Goal: Check status: Check status

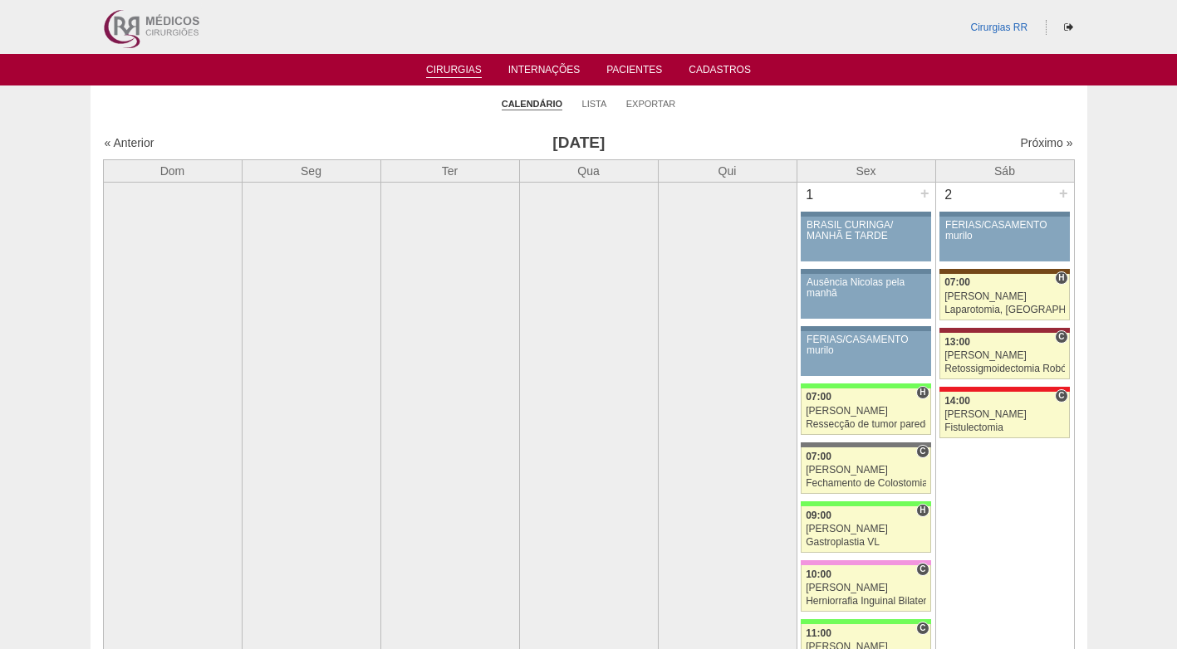
click at [888, 104] on ul "Calendário Lista Exportar" at bounding box center [589, 103] width 996 height 35
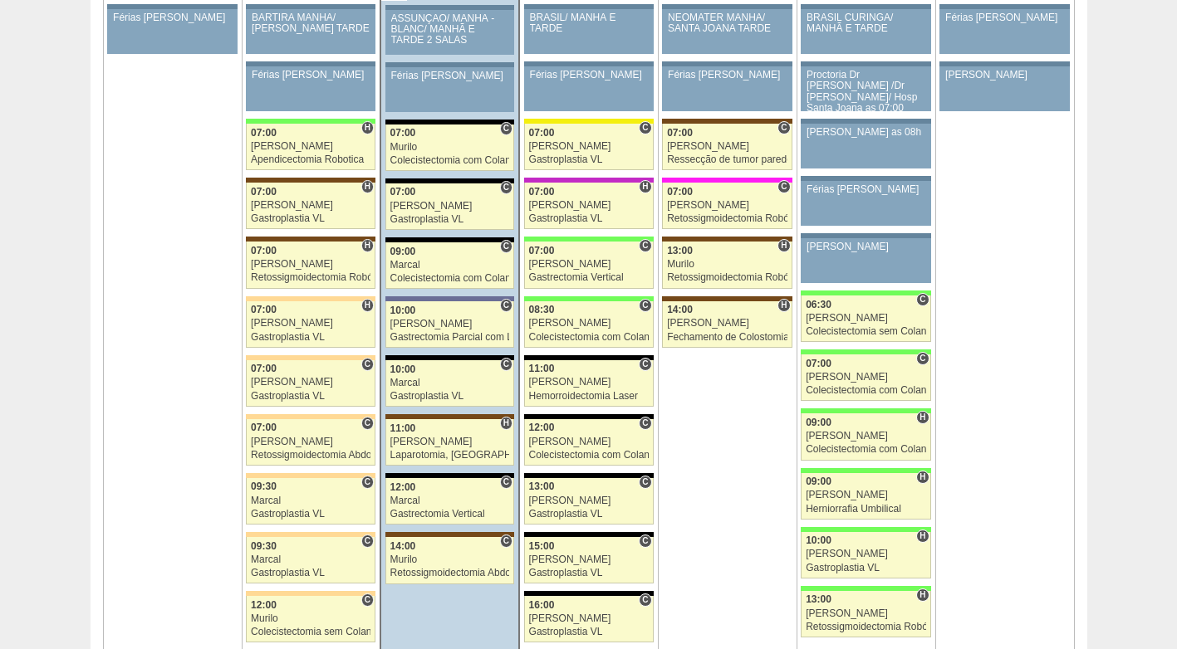
scroll to position [3820, 0]
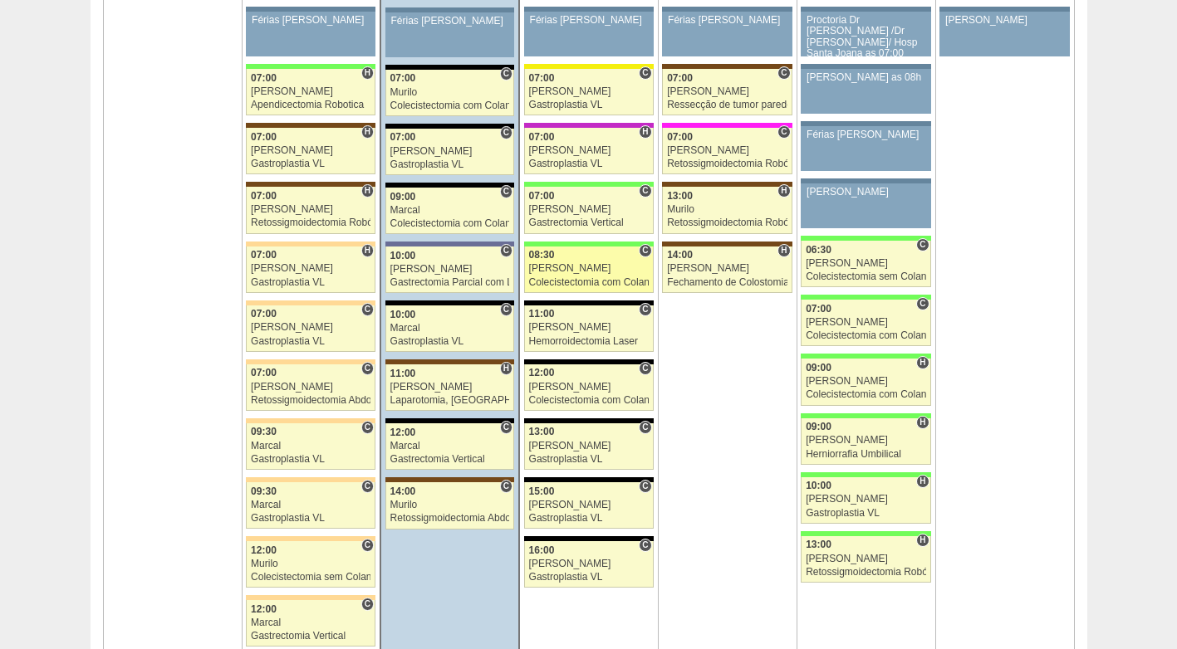
click at [573, 268] on div "[PERSON_NAME]" at bounding box center [589, 268] width 120 height 11
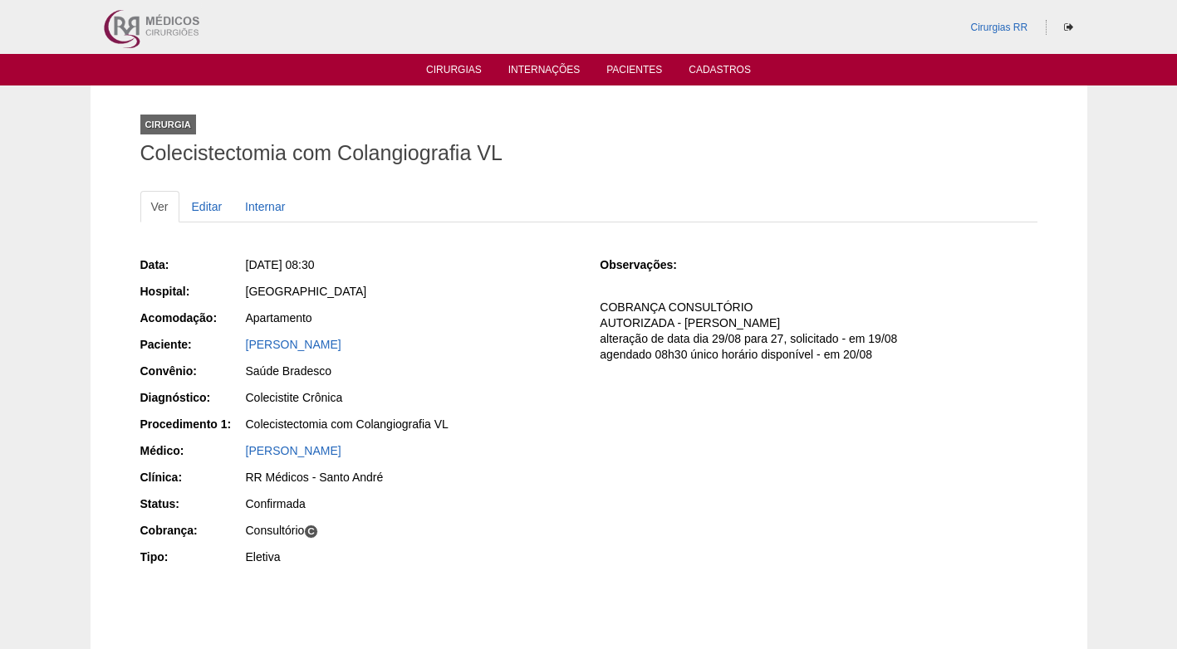
click at [556, 295] on div "[GEOGRAPHIC_DATA]" at bounding box center [411, 291] width 331 height 17
click at [199, 197] on link "Editar" at bounding box center [207, 207] width 52 height 32
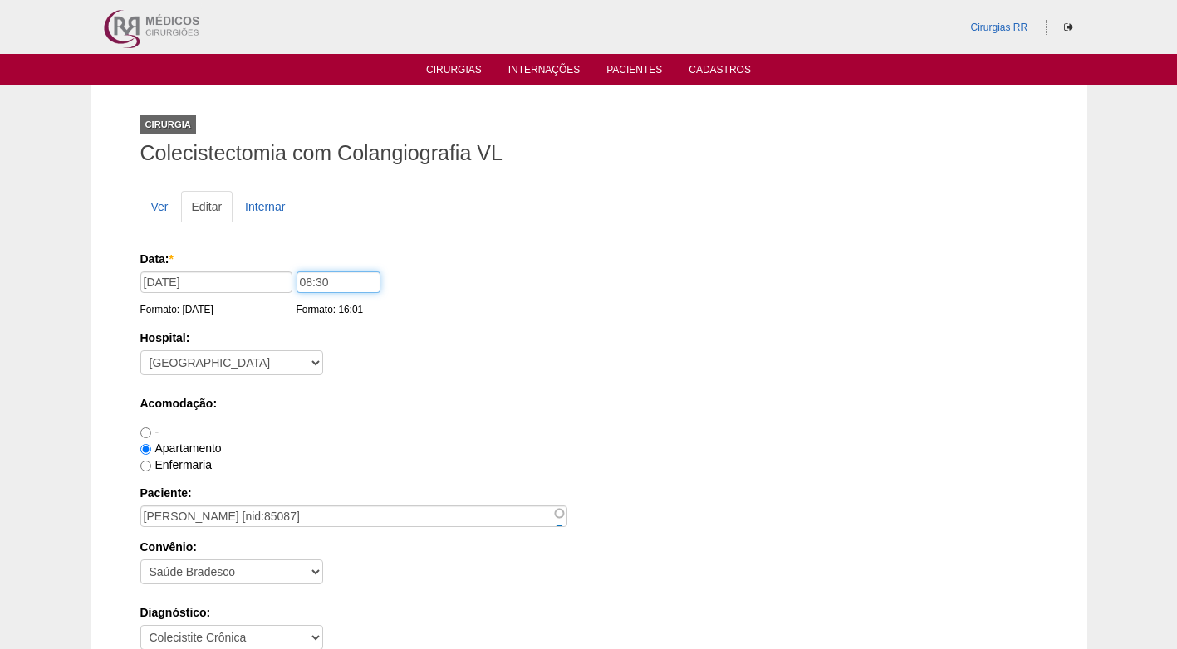
drag, startPoint x: 333, startPoint y: 274, endPoint x: 259, endPoint y: 279, distance: 74.1
click at [259, 267] on div "Data: * 27/08/2025 Formato: 26/08/2025 08:30 Formato: 16:01" at bounding box center [585, 259] width 891 height 17
type input "09:00"
click at [454, 360] on div "Hospital: - Nenhum - 9 de Julho Albert Einstein Alvorada América Assunção Barti…" at bounding box center [588, 357] width 897 height 54
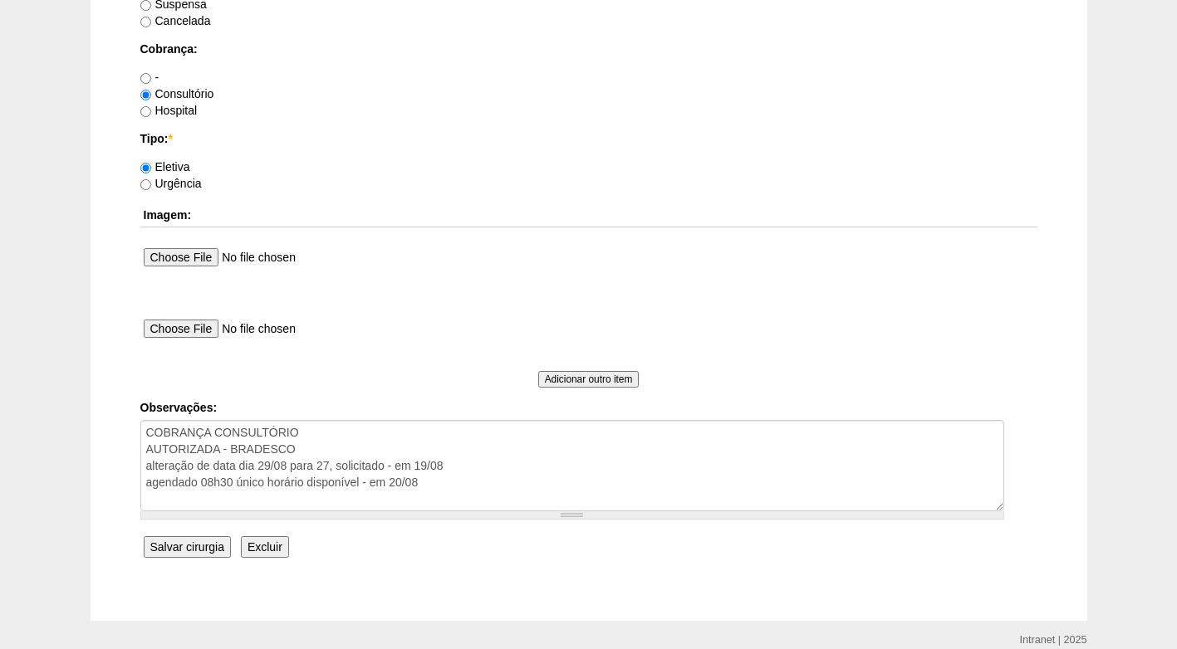
scroll to position [1491, 0]
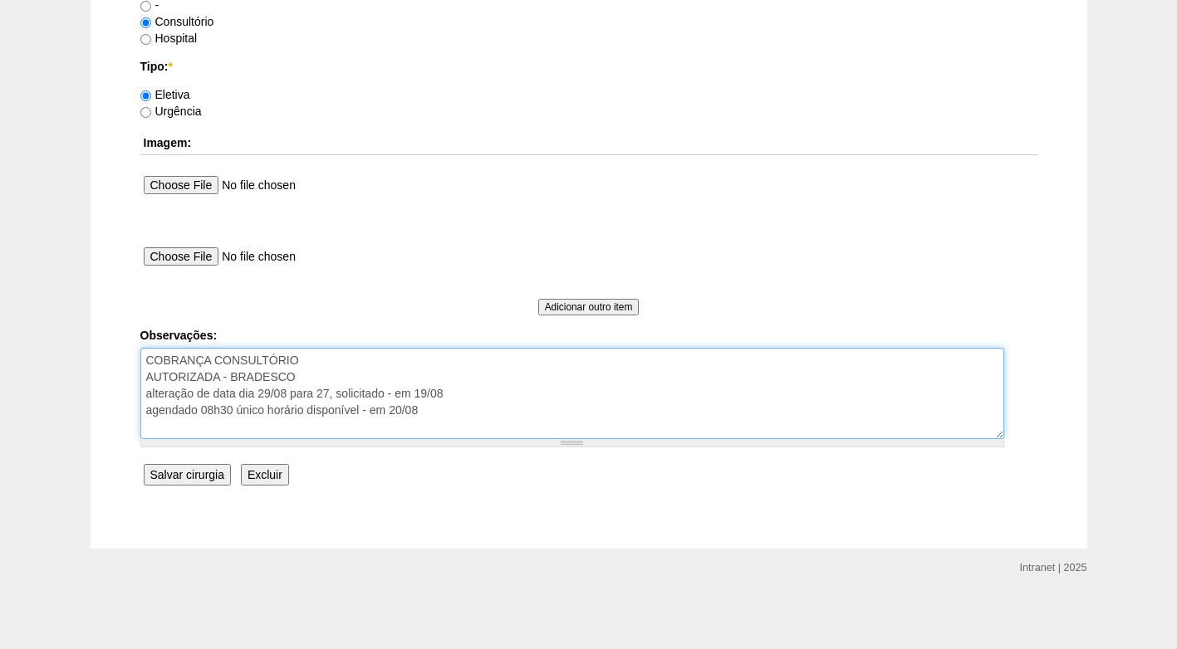
click at [428, 409] on textarea "COBRANÇA CONSULTÓRIO AUTORIZADA - BRADESCO alteração de data dia 29/08 para 27,…" at bounding box center [572, 393] width 864 height 91
click at [428, 412] on textarea "COBRANÇA CONSULTÓRIO AUTORIZADA - BRADESCO alteração de data dia 29/08 para 27,…" at bounding box center [572, 393] width 864 height 91
drag, startPoint x: 441, startPoint y: 413, endPoint x: 107, endPoint y: 409, distance: 333.8
type textarea "COBRANÇA CONSULTÓRIO AUTORIZADA - BRADESCO alteração de data dia 29/08 para 27,…"
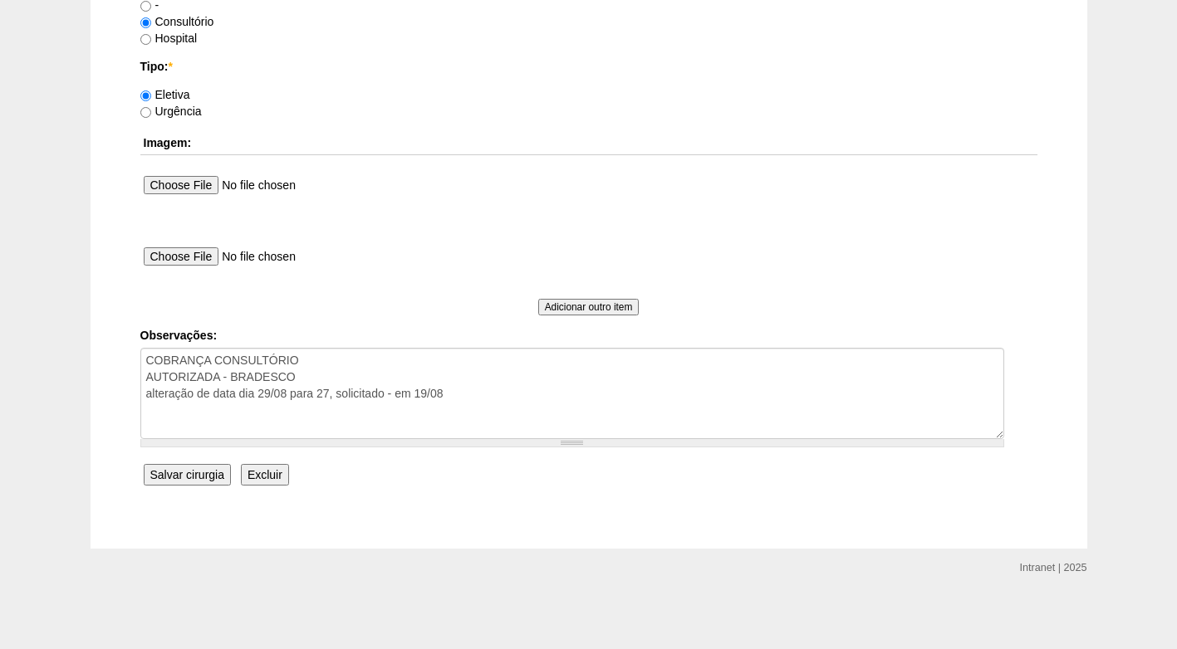
click at [192, 472] on input "Salvar cirurgia" at bounding box center [187, 475] width 87 height 22
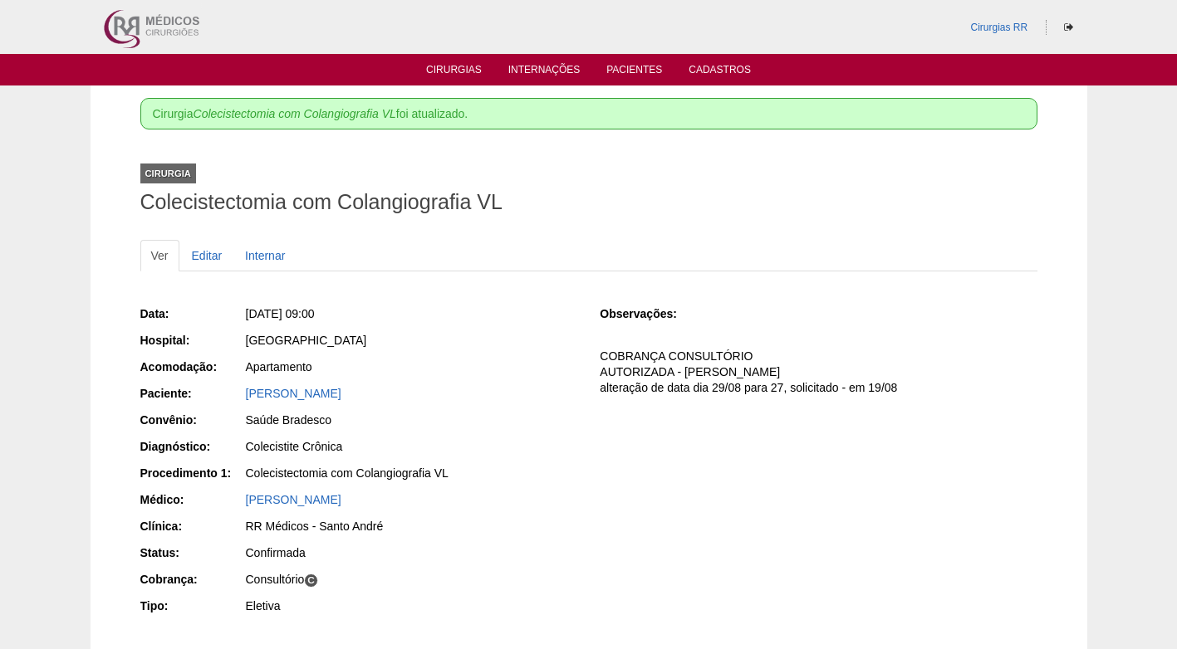
click at [457, 324] on div "[DATE] 09:00" at bounding box center [410, 316] width 333 height 21
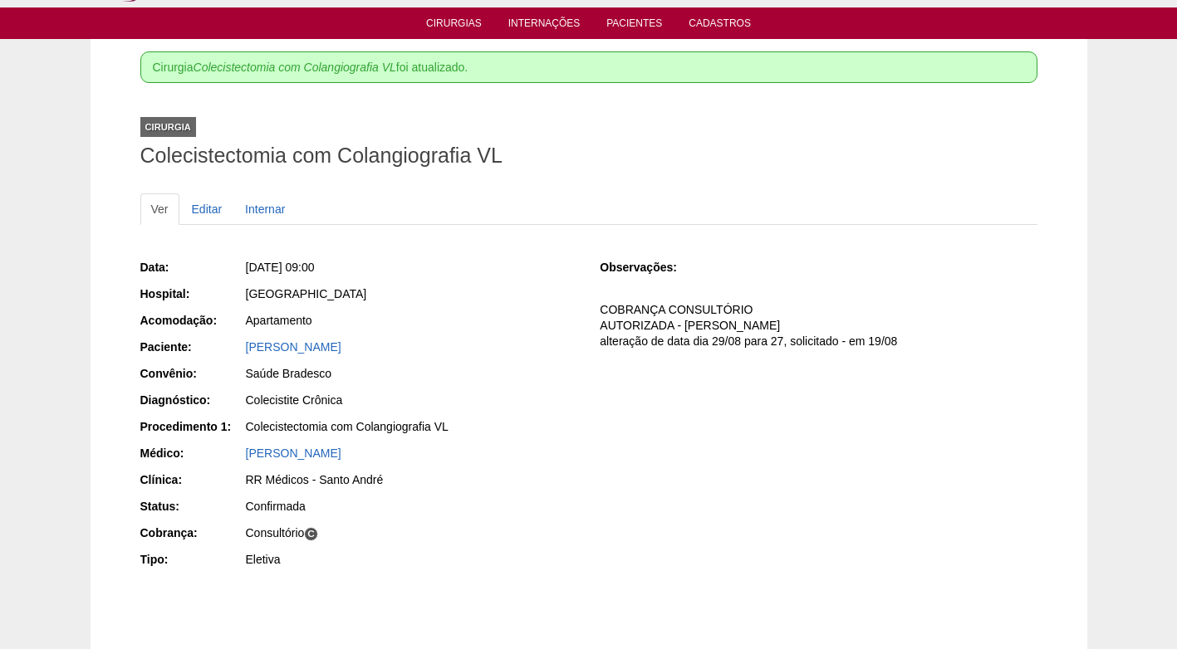
scroll to position [83, 0]
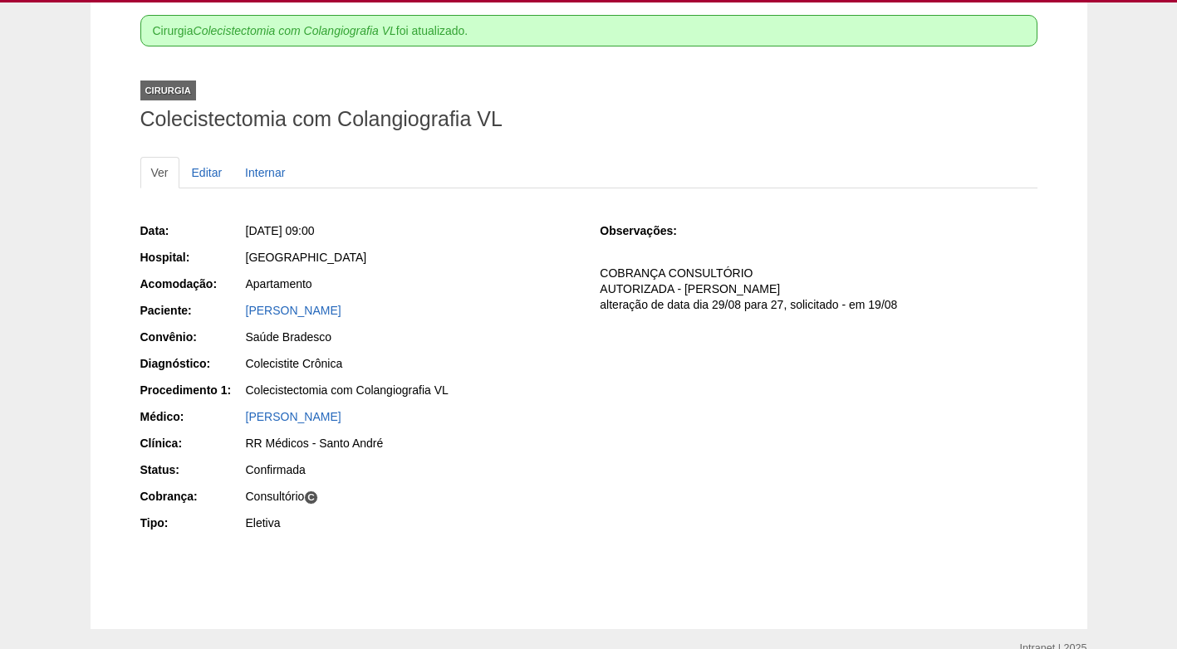
drag, startPoint x: 378, startPoint y: 301, endPoint x: 228, endPoint y: 313, distance: 149.9
click at [228, 313] on div "Paciente: [PERSON_NAME]" at bounding box center [358, 312] width 437 height 21
copy div "Paciente: [PERSON_NAME]"
click at [495, 277] on div "Apartamento" at bounding box center [411, 284] width 331 height 17
click at [578, 233] on div "Data: Qua, 27/08/2025 - 09:00 Hospital: Brasil Acomodação: Apartamento Paciente…" at bounding box center [588, 379] width 897 height 325
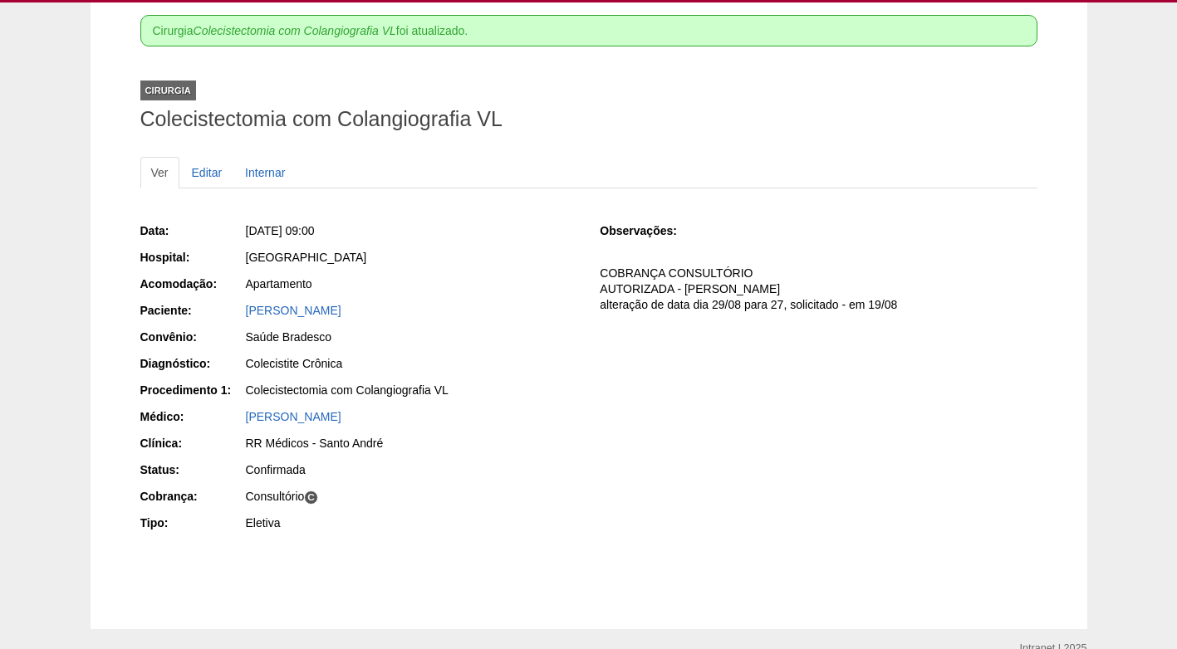
scroll to position [0, 0]
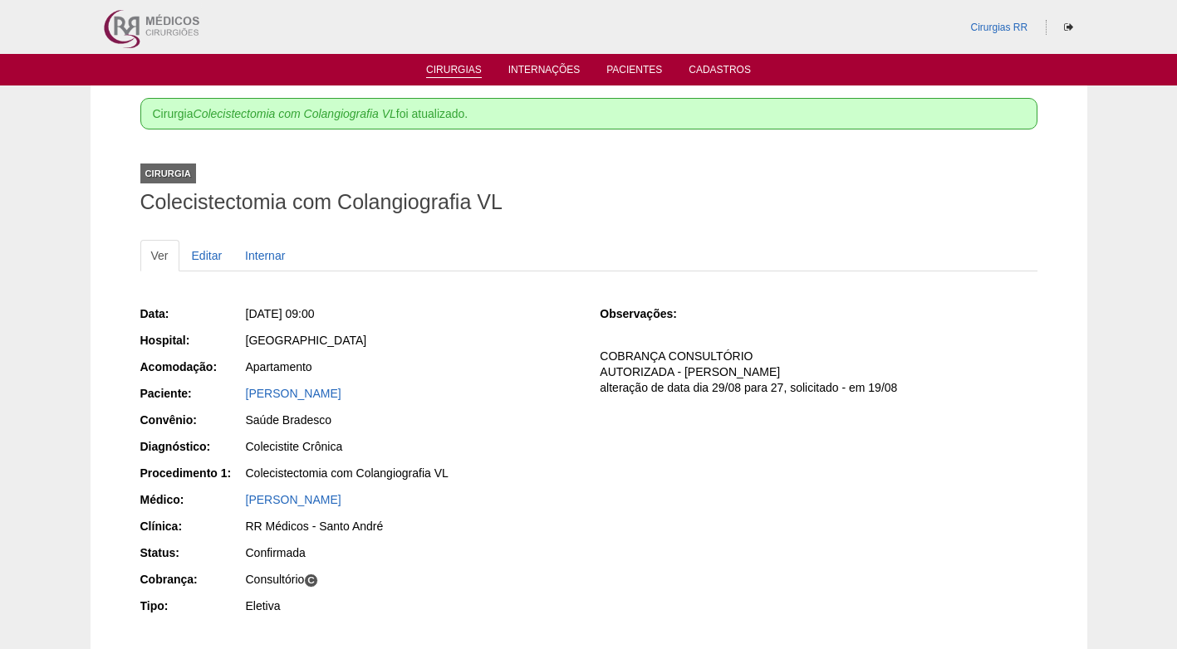
click at [475, 68] on link "Cirurgias" at bounding box center [454, 71] width 56 height 14
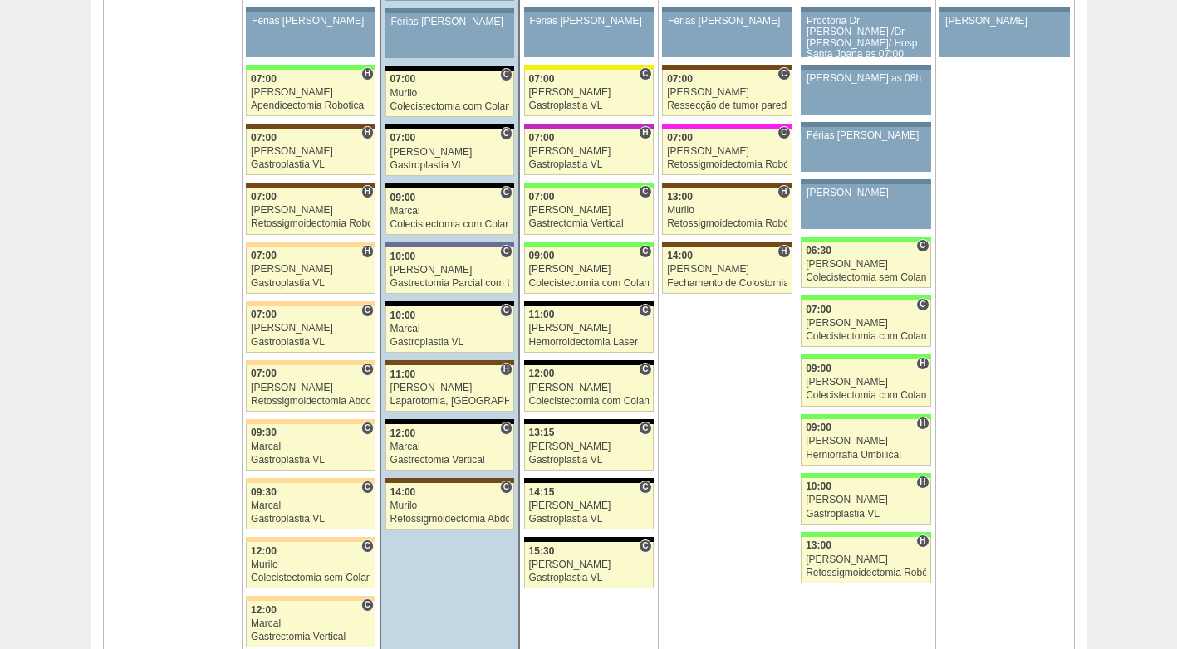
scroll to position [3820, 0]
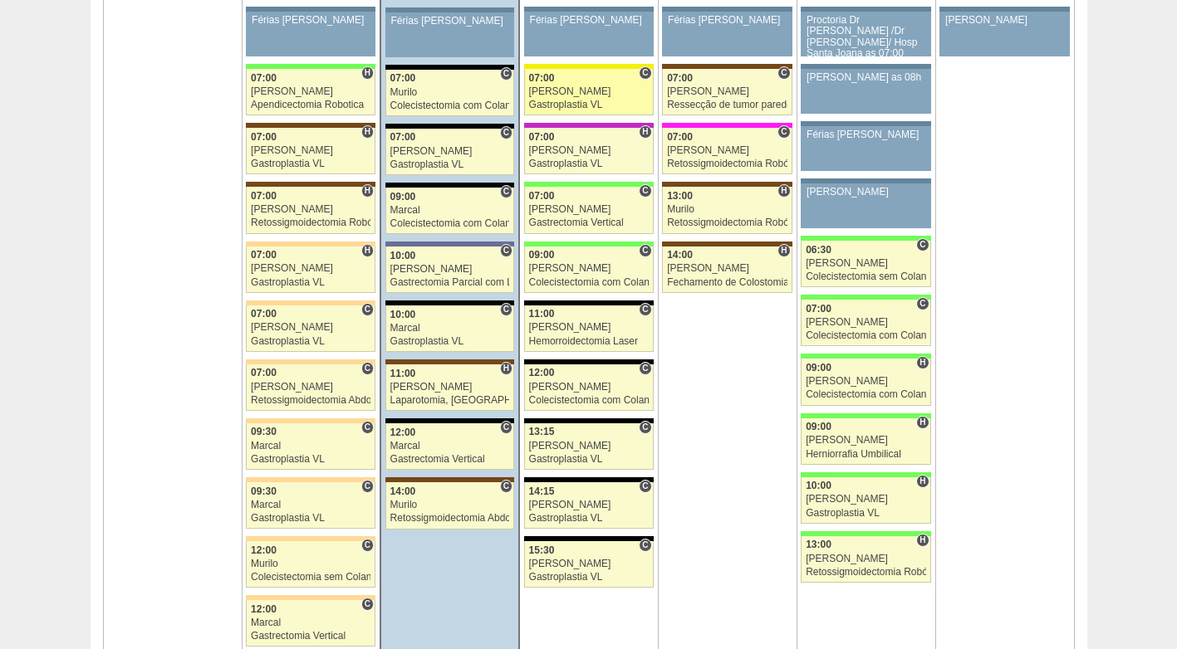
click at [580, 89] on div "[PERSON_NAME]" at bounding box center [589, 91] width 120 height 11
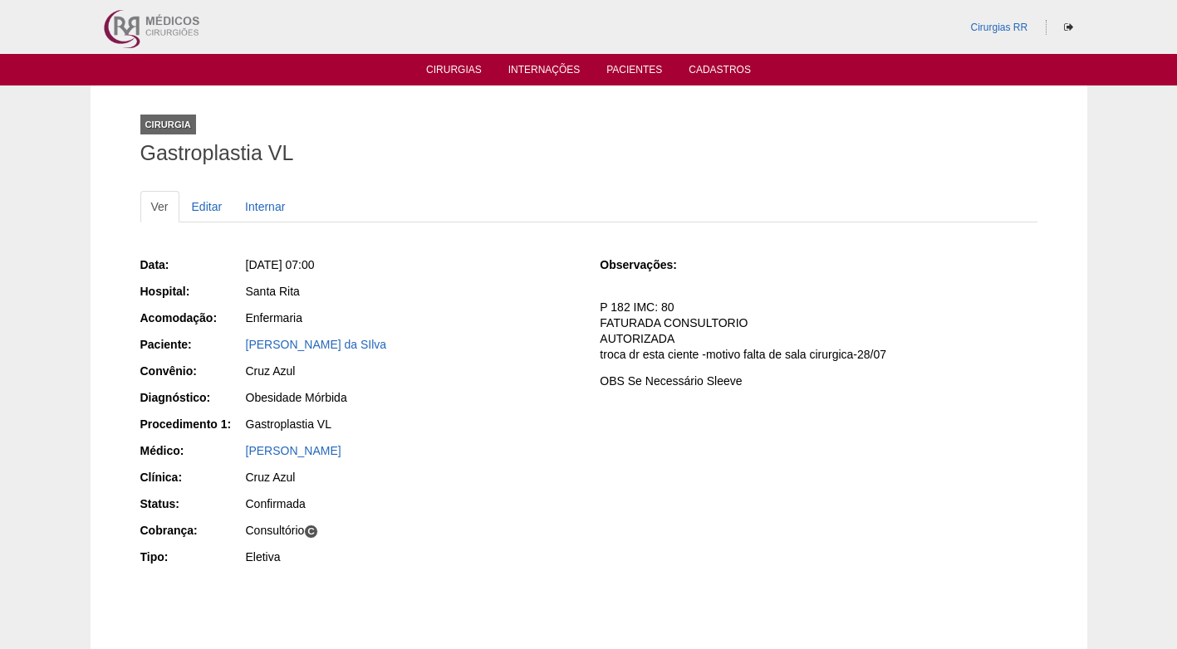
click at [489, 368] on div "Cruz Azul" at bounding box center [411, 371] width 331 height 17
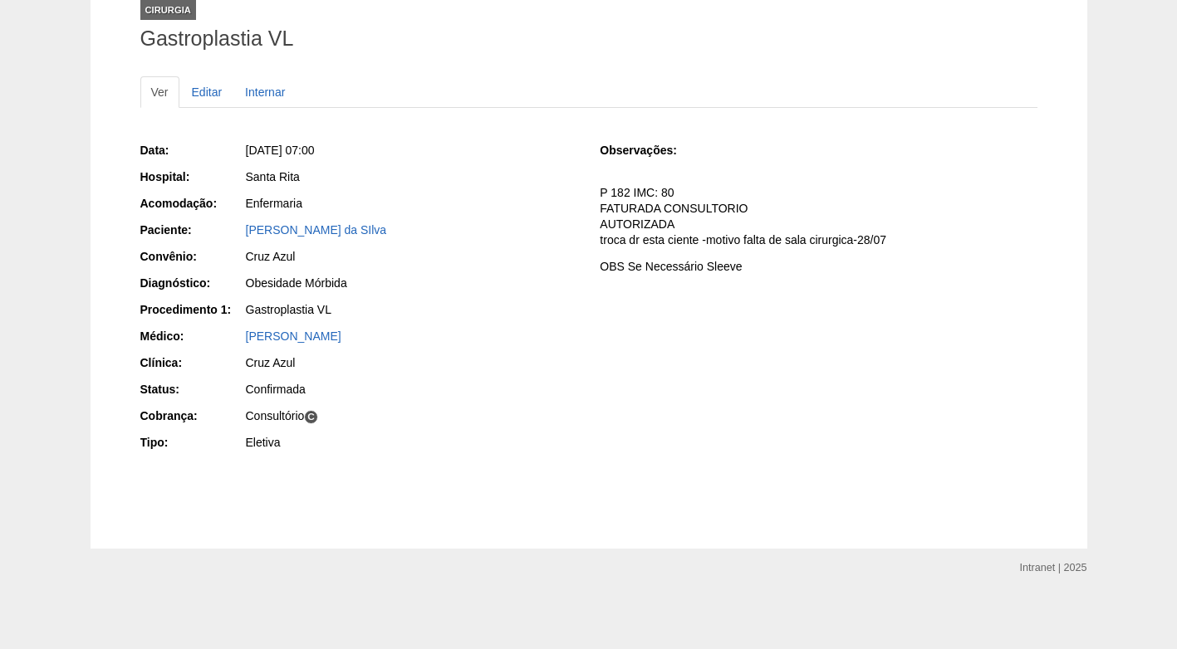
scroll to position [32, 0]
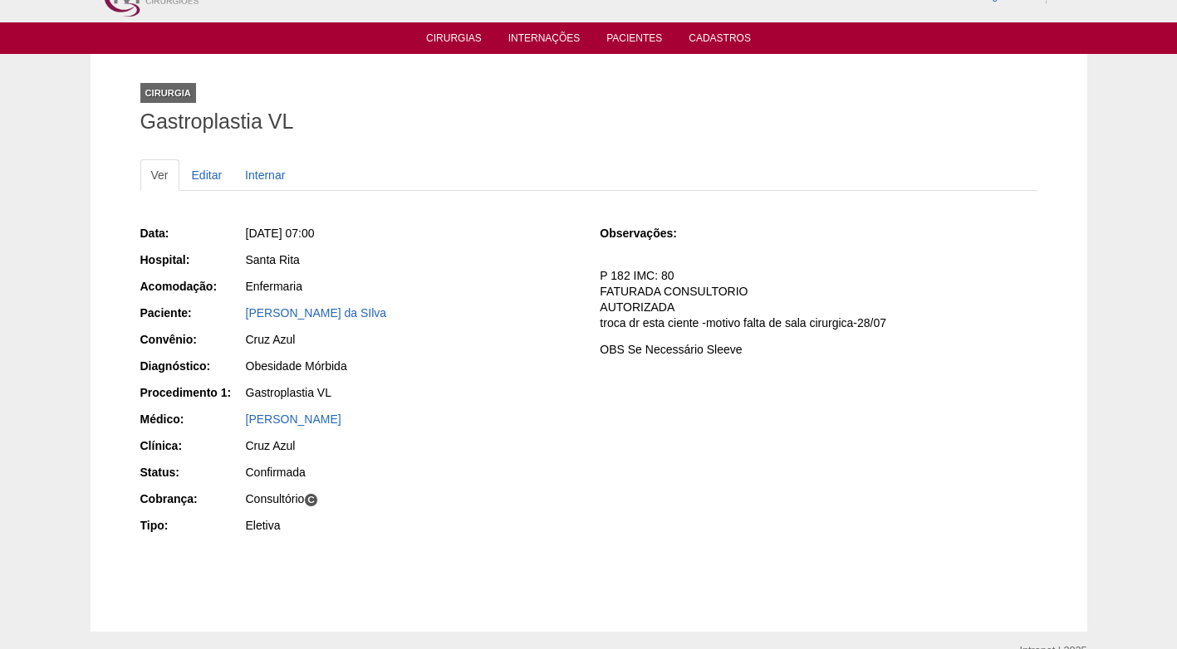
drag, startPoint x: 398, startPoint y: 317, endPoint x: 213, endPoint y: 315, distance: 184.4
click at [213, 315] on div "Paciente: [PERSON_NAME] da SIlva" at bounding box center [358, 315] width 437 height 21
copy div "Paciente: [PERSON_NAME] da SIlva"
click at [494, 288] on div "Enfermaria" at bounding box center [411, 286] width 331 height 17
drag, startPoint x: 400, startPoint y: 311, endPoint x: 223, endPoint y: 311, distance: 176.9
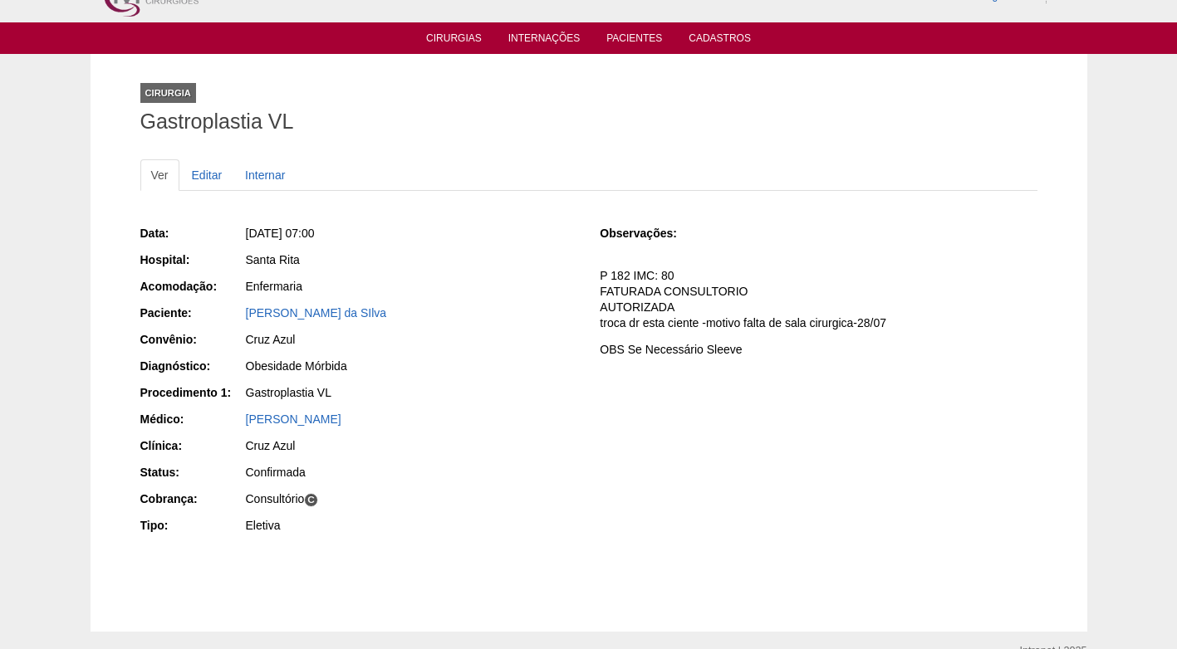
click at [223, 311] on div "Paciente: Claudia Cordeiro da SIlva" at bounding box center [358, 315] width 437 height 21
copy div "Paciente: Claudia Cordeiro da SIlva"
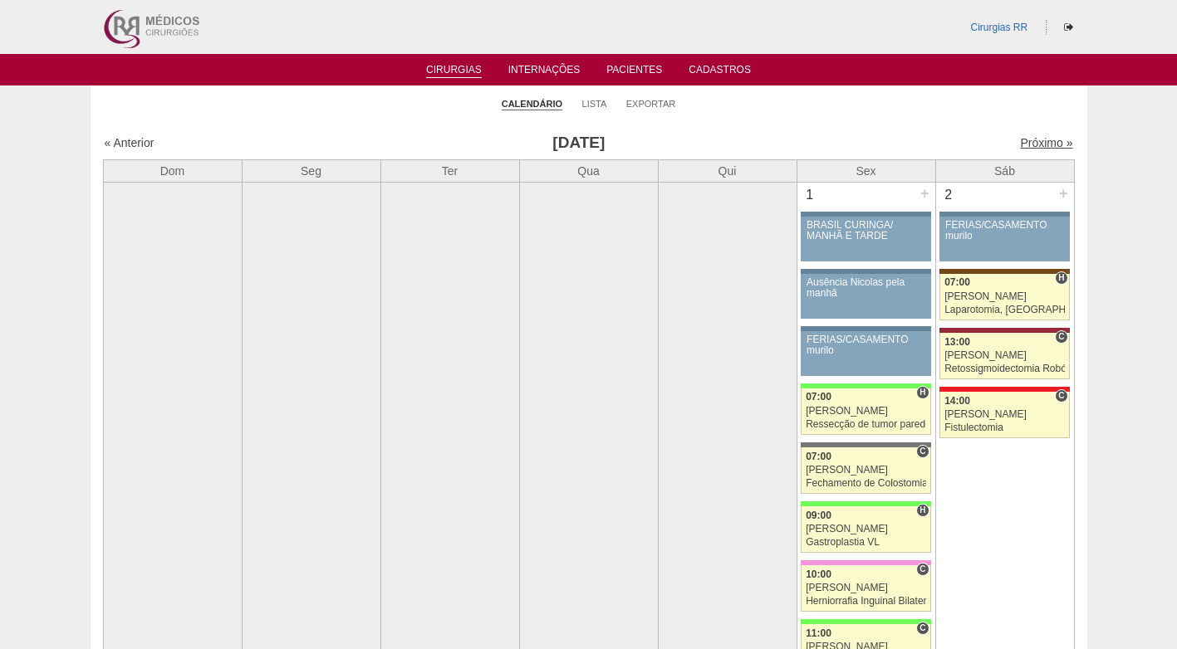
click at [1035, 149] on link "Próximo »" at bounding box center [1046, 142] width 52 height 13
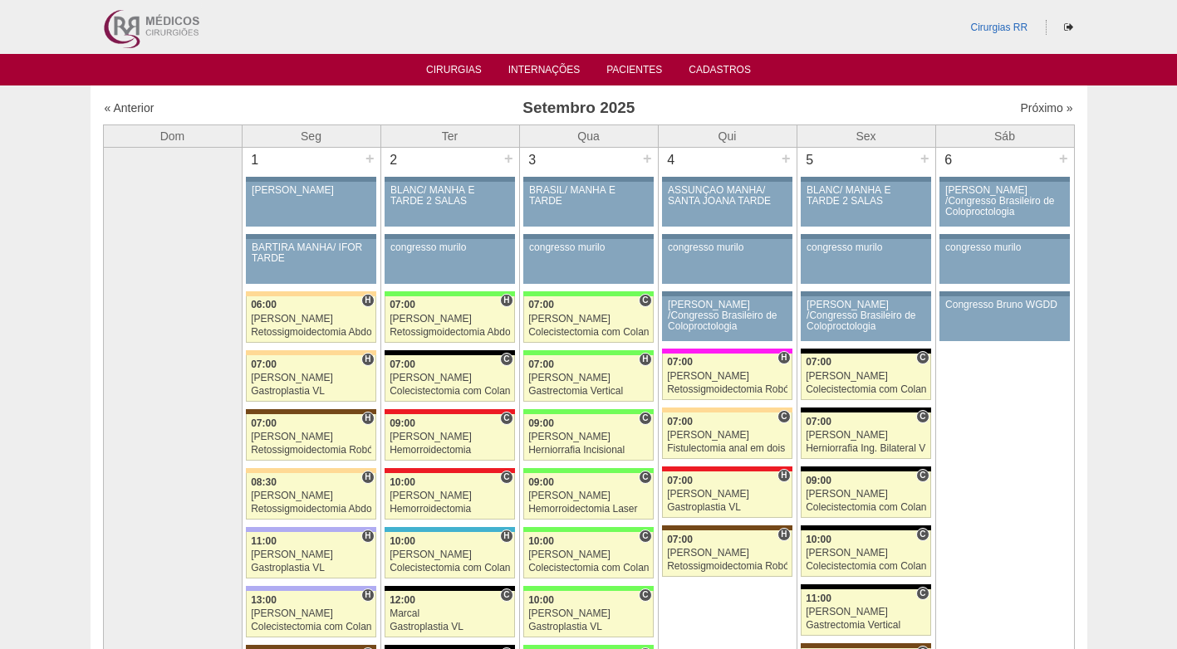
click at [458, 61] on ul "Cirurgias Internações Pacientes Cadastros" at bounding box center [588, 70] width 1177 height 32
click at [462, 69] on link "Cirurgias" at bounding box center [454, 71] width 56 height 14
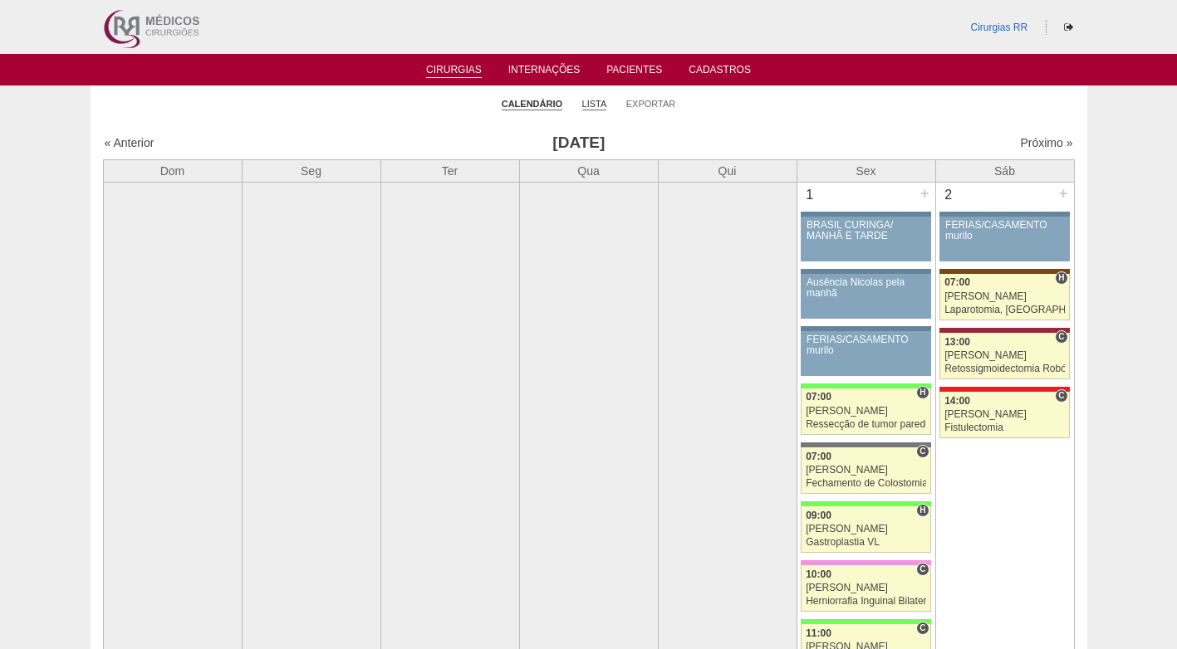
click at [590, 102] on link "Lista" at bounding box center [594, 104] width 25 height 12
click at [590, 103] on link "Lista" at bounding box center [594, 104] width 25 height 12
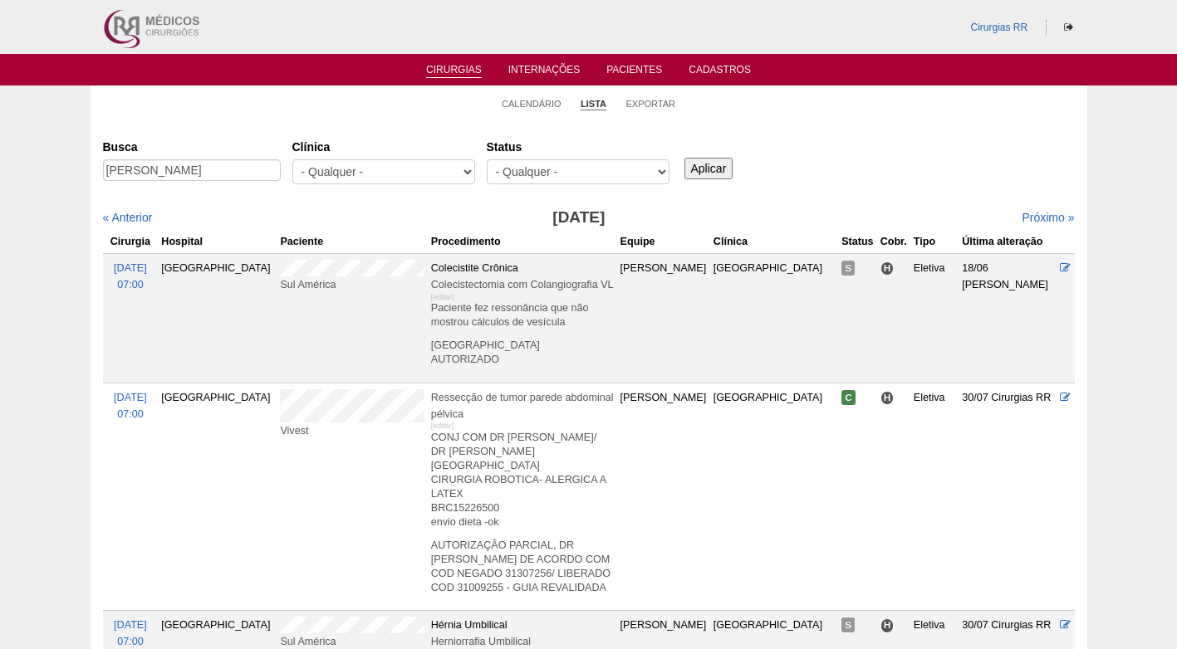
scroll to position [0, 31]
type input "CAMILA RODRIGUES DE CARVALHO"
click at [703, 165] on input "Aplicar" at bounding box center [708, 169] width 49 height 22
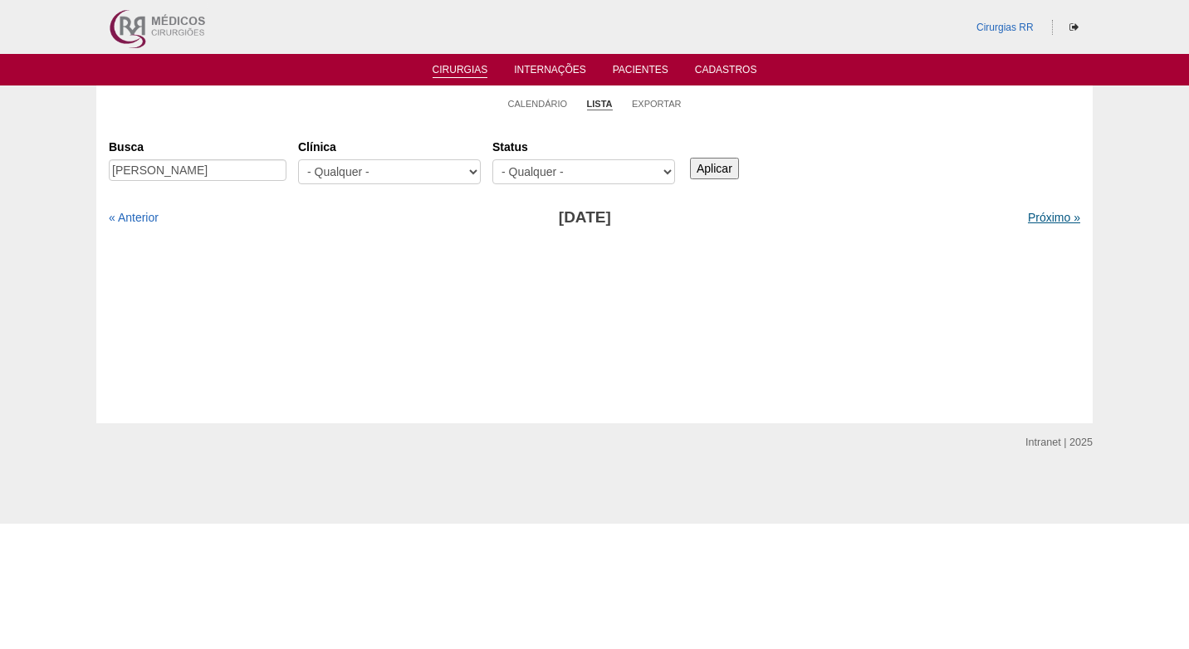
click at [1028, 218] on link "Próximo »" at bounding box center [1054, 217] width 52 height 13
click at [933, 238] on div "Busca CAMILA RODRIGUES DE CARVALHO Clínica - Qualquer - 6R Alphaville Assunção …" at bounding box center [595, 257] width 972 height 249
click at [837, 246] on div "Busca CAMILA RODRIGUES DE CARVALHO Clínica - Qualquer - 6R Alphaville Assunção …" at bounding box center [595, 257] width 972 height 249
click at [543, 104] on link "Calendário" at bounding box center [538, 104] width 60 height 12
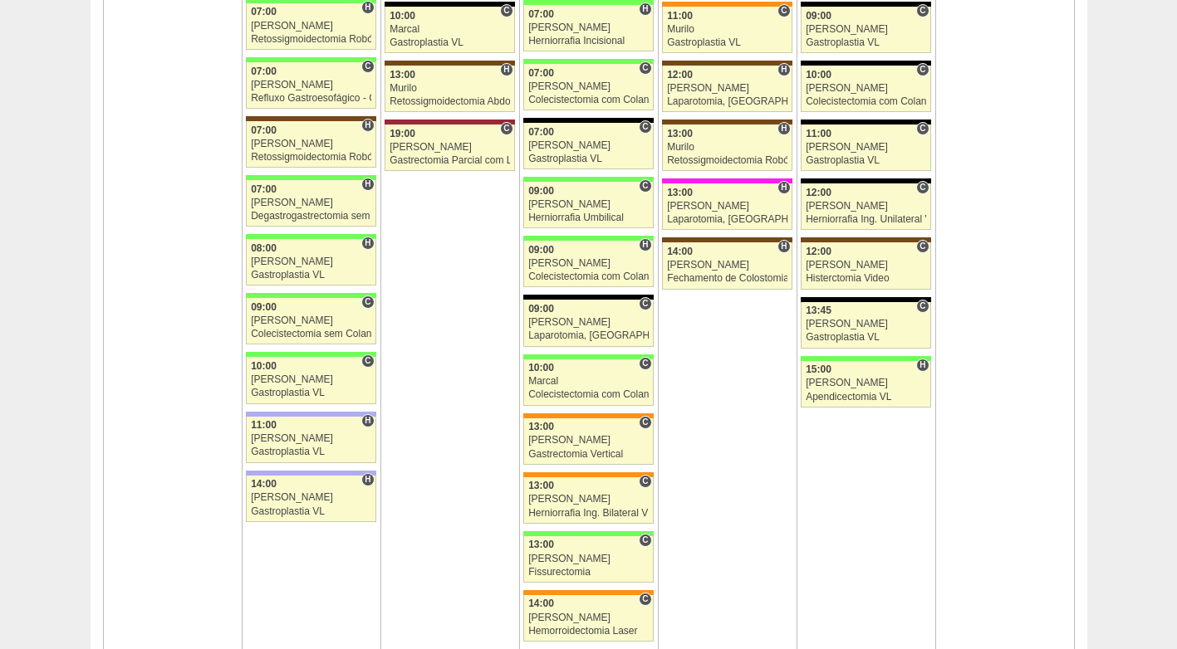
scroll to position [2906, 0]
